Goal: Transaction & Acquisition: Purchase product/service

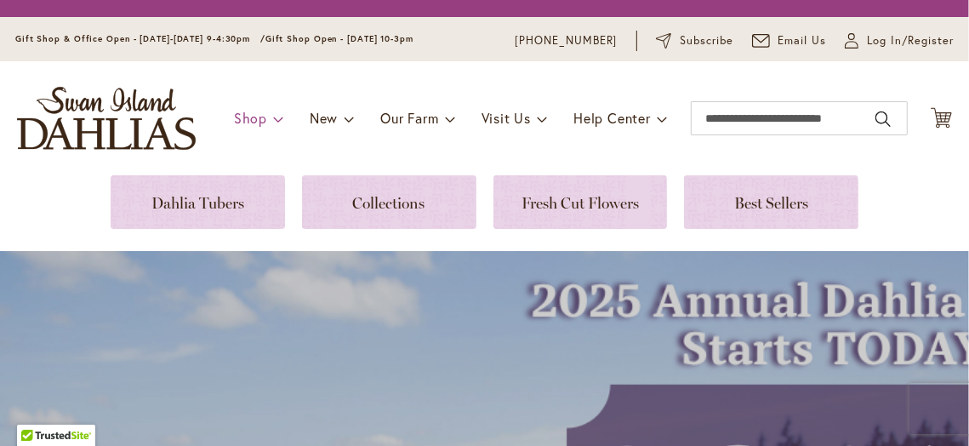
click at [239, 117] on span "Shop" at bounding box center [250, 118] width 33 height 18
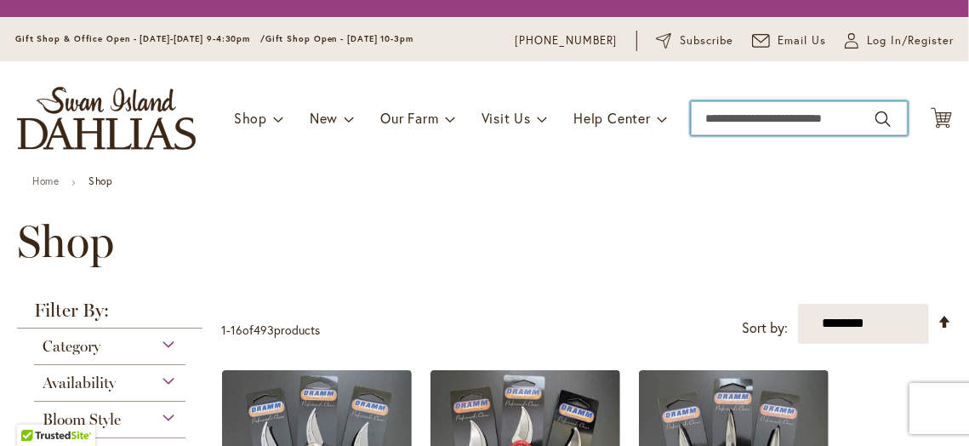
click at [704, 117] on input "Search" at bounding box center [799, 118] width 217 height 34
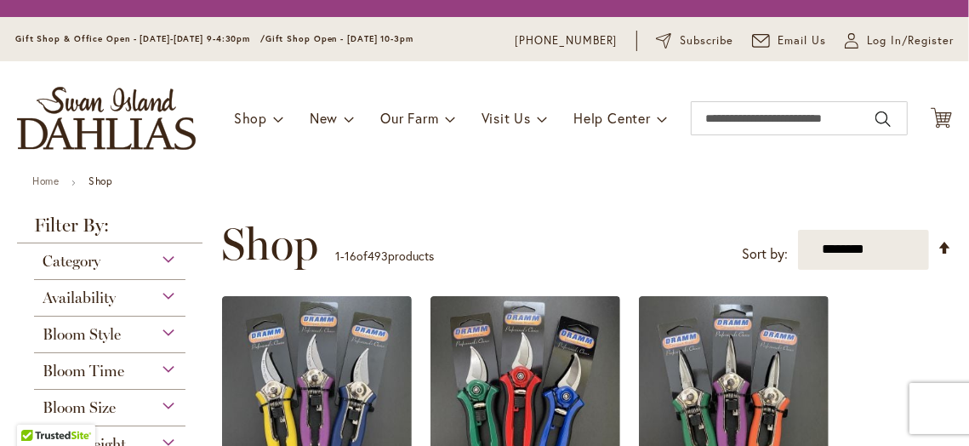
scroll to position [255, 0]
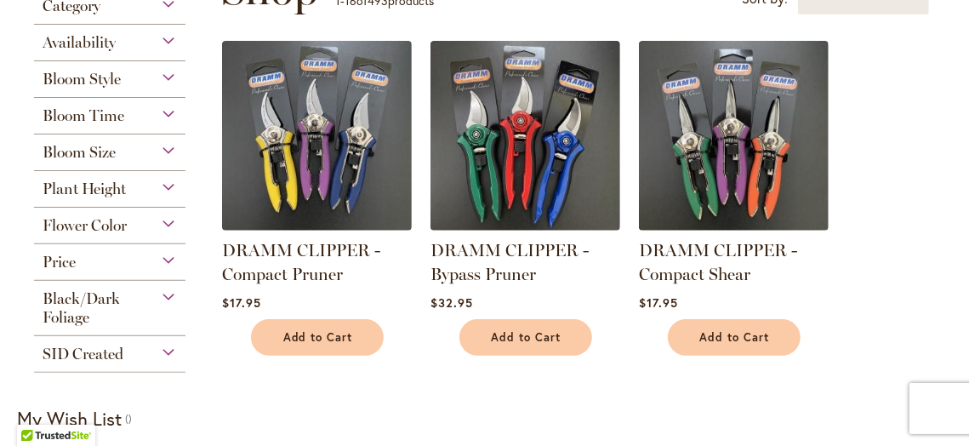
click at [104, 221] on span "Flower Color" at bounding box center [85, 225] width 84 height 19
click at [168, 220] on div "Flower Color" at bounding box center [109, 221] width 151 height 27
click at [89, 220] on span "Flower Color" at bounding box center [85, 225] width 84 height 19
click at [165, 220] on div "Flower Color" at bounding box center [109, 221] width 151 height 27
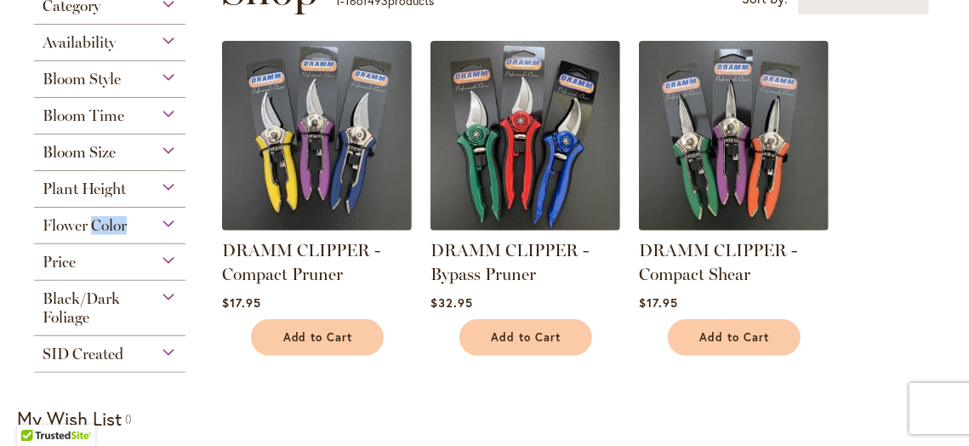
scroll to position [0, 0]
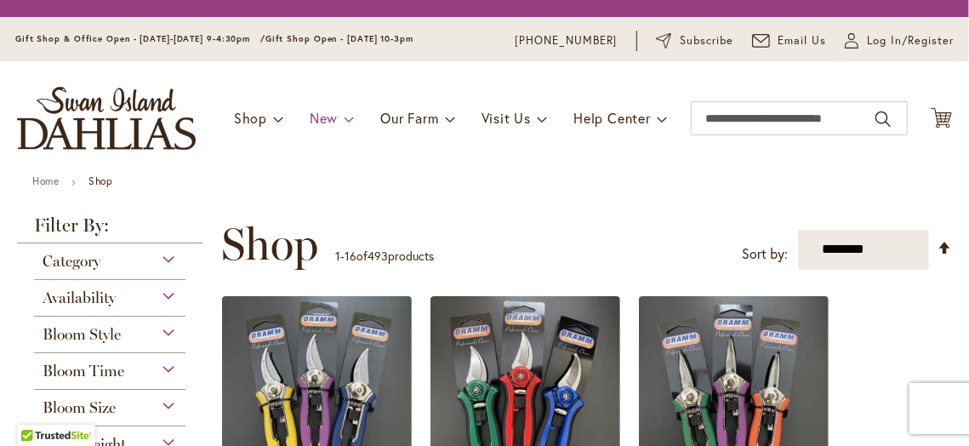
click at [310, 118] on span "New" at bounding box center [324, 118] width 28 height 18
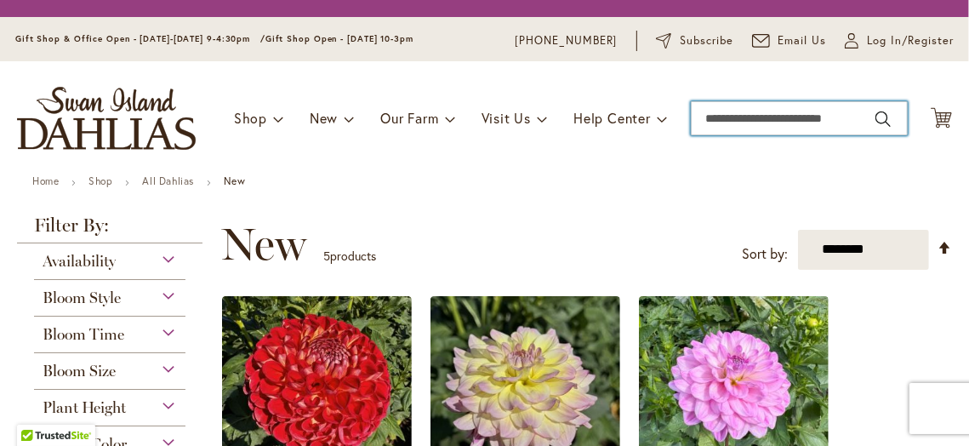
click at [695, 118] on input "Search" at bounding box center [799, 118] width 217 height 34
type input "**********"
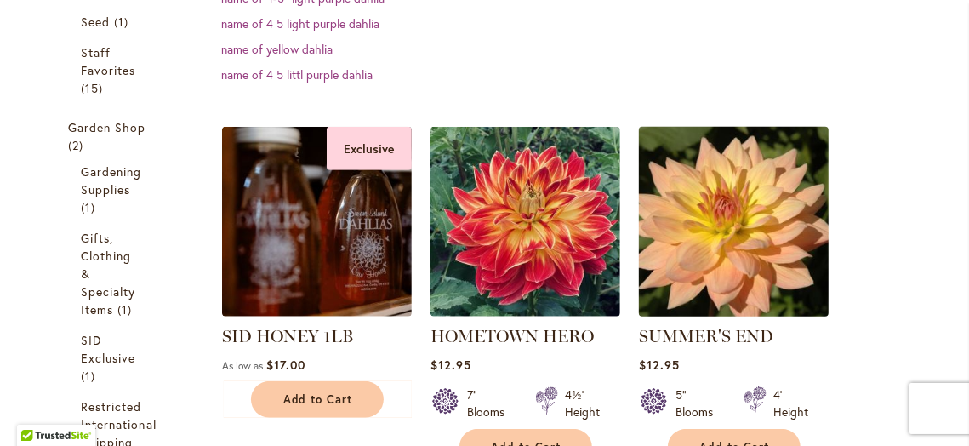
scroll to position [566, 0]
click at [714, 215] on img at bounding box center [733, 221] width 199 height 199
click at [713, 215] on img at bounding box center [733, 221] width 199 height 199
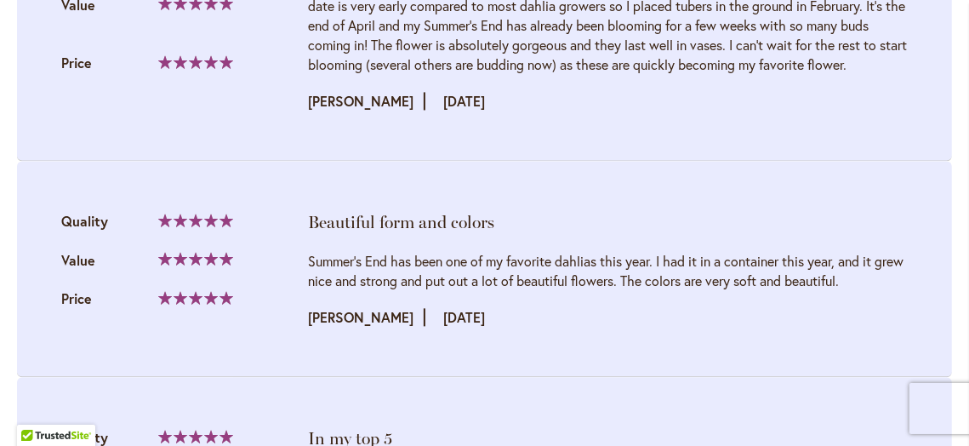
scroll to position [2051, 0]
